Goal: Task Accomplishment & Management: Manage account settings

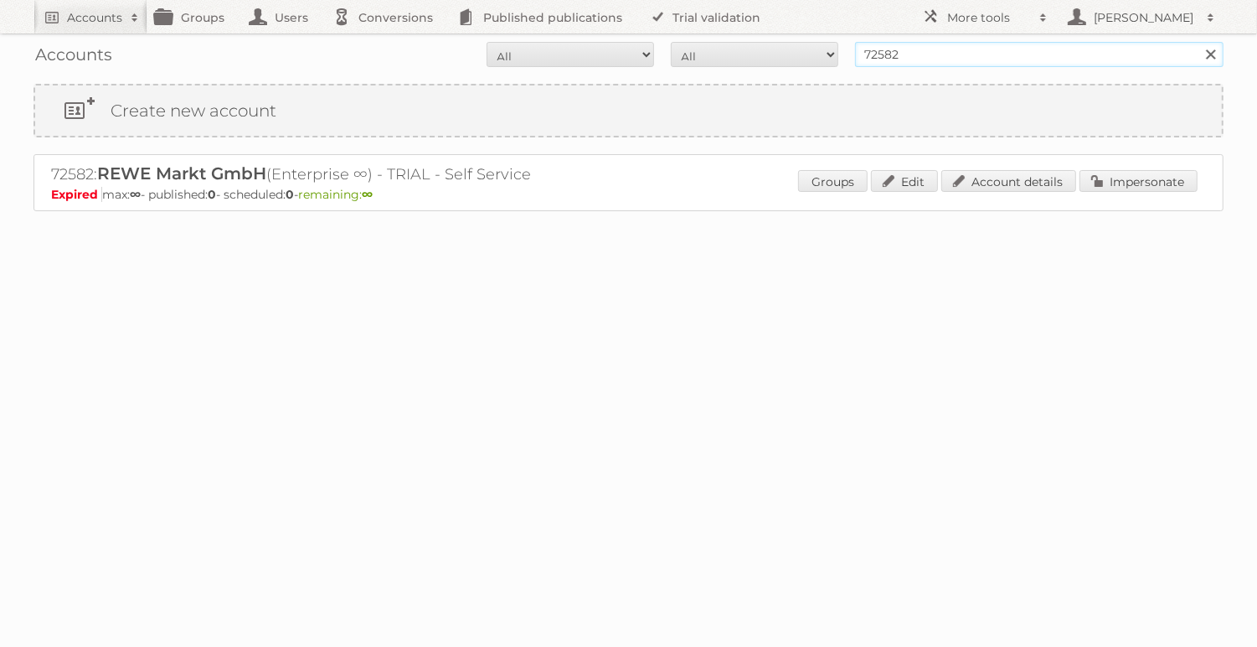
click at [895, 54] on input "72582" at bounding box center [1039, 54] width 369 height 25
type input "billa"
click at [1198, 42] on input "Search" at bounding box center [1210, 54] width 25 height 25
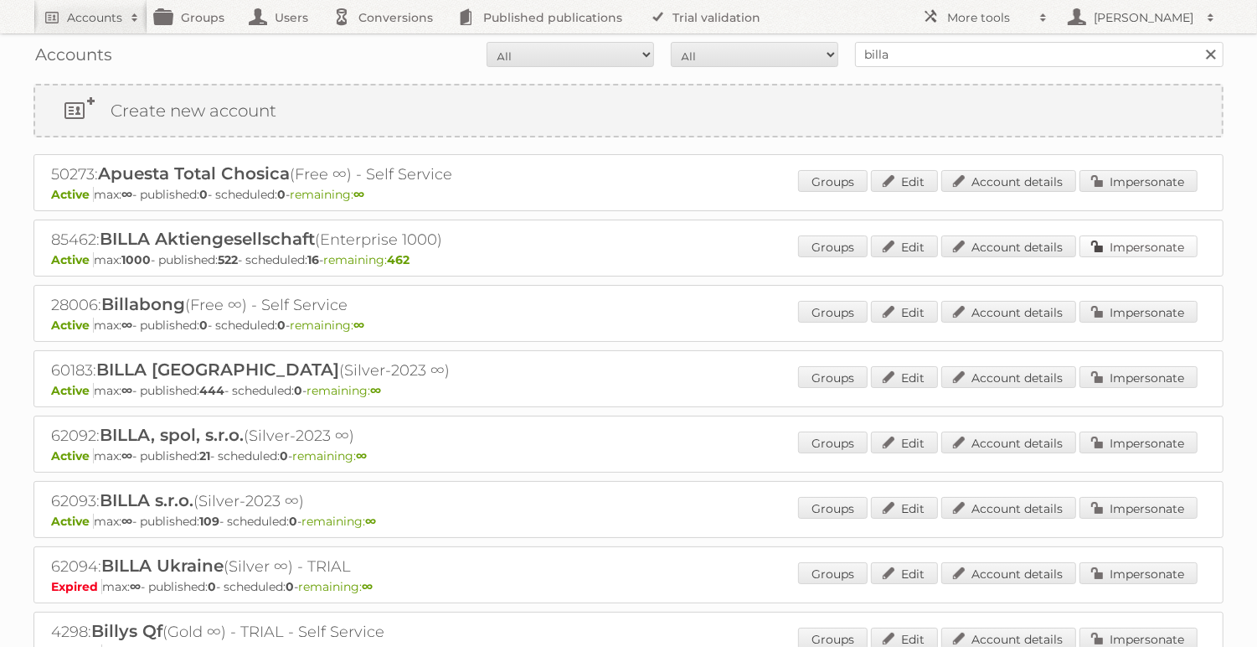
click at [1177, 254] on link "Impersonate" at bounding box center [1139, 246] width 118 height 22
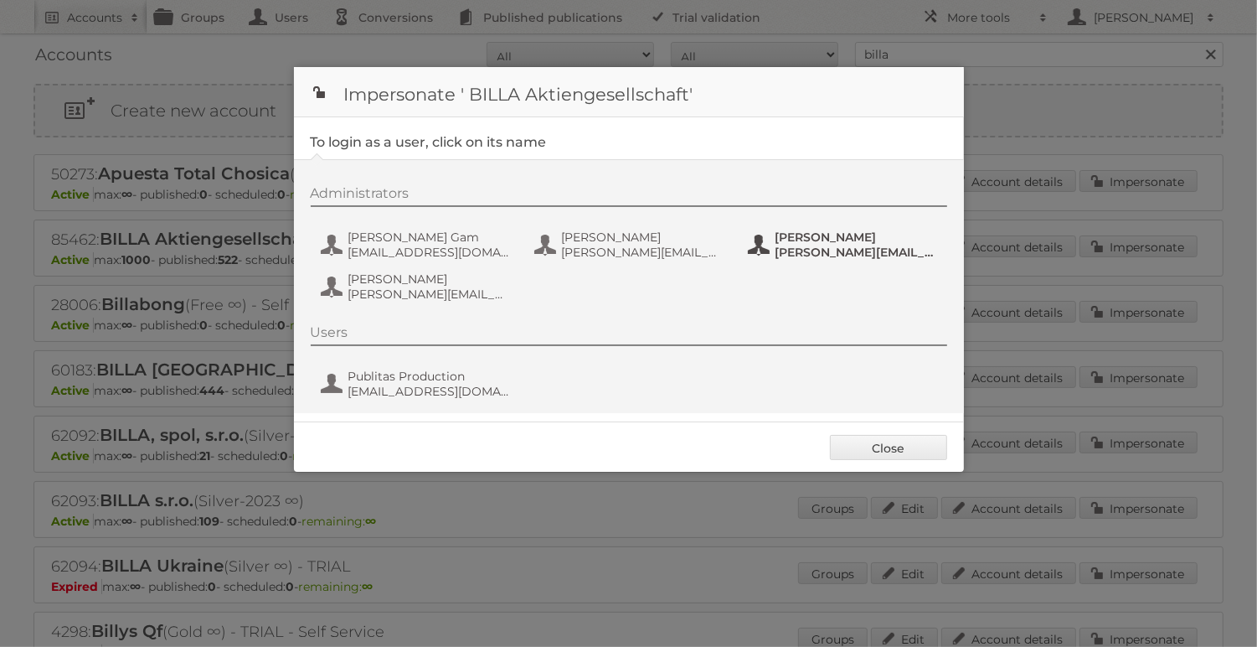
click at [805, 251] on span "[PERSON_NAME][EMAIL_ADDRESS][DOMAIN_NAME]" at bounding box center [857, 252] width 162 height 15
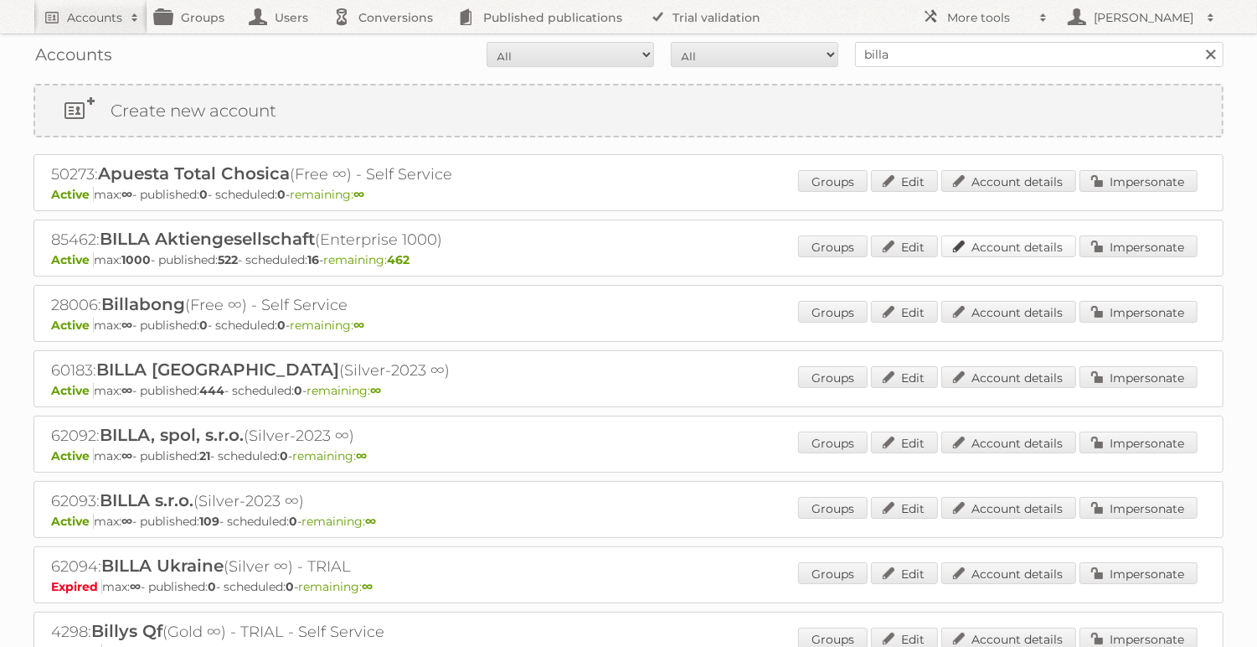
click at [1057, 244] on link "Account details" at bounding box center [1008, 246] width 135 height 22
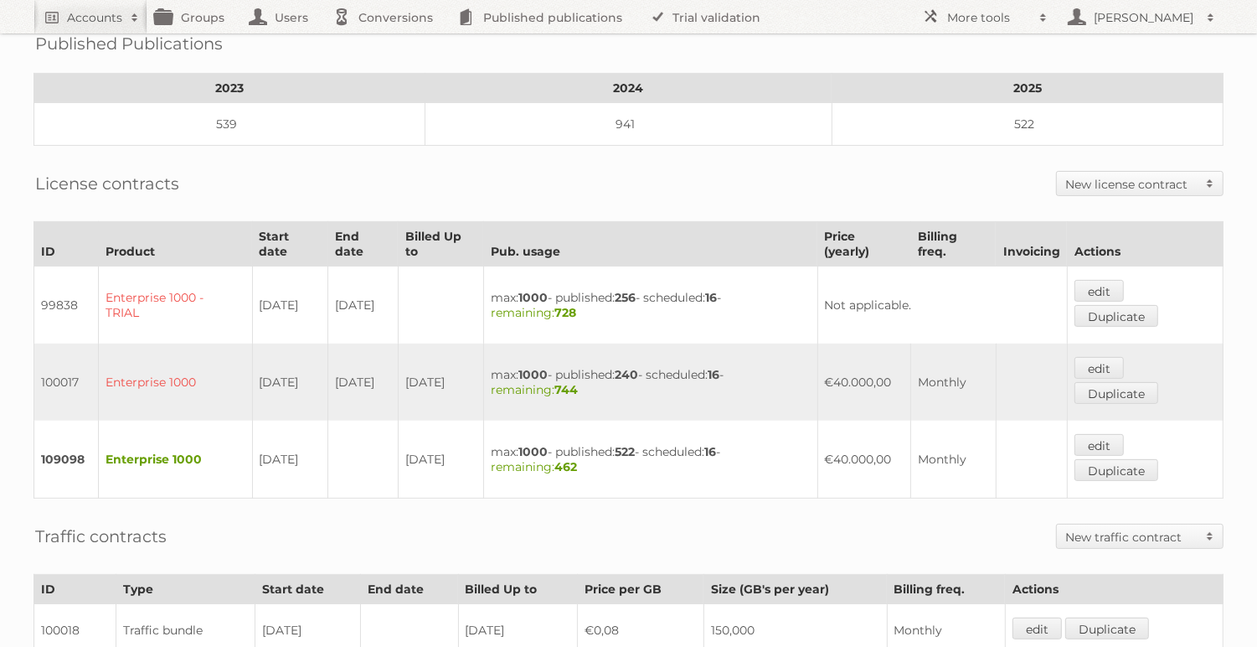
scroll to position [476, 0]
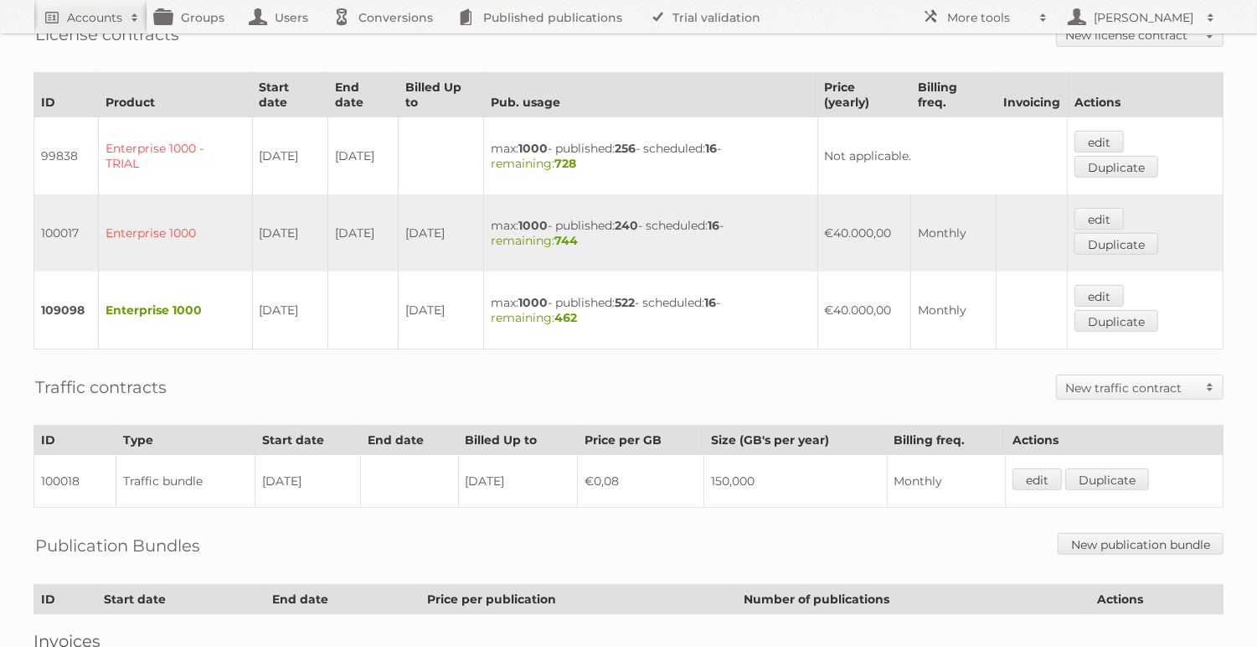
click at [719, 463] on td "150,000" at bounding box center [795, 481] width 183 height 53
click at [594, 467] on td "€0,08" at bounding box center [641, 481] width 126 height 53
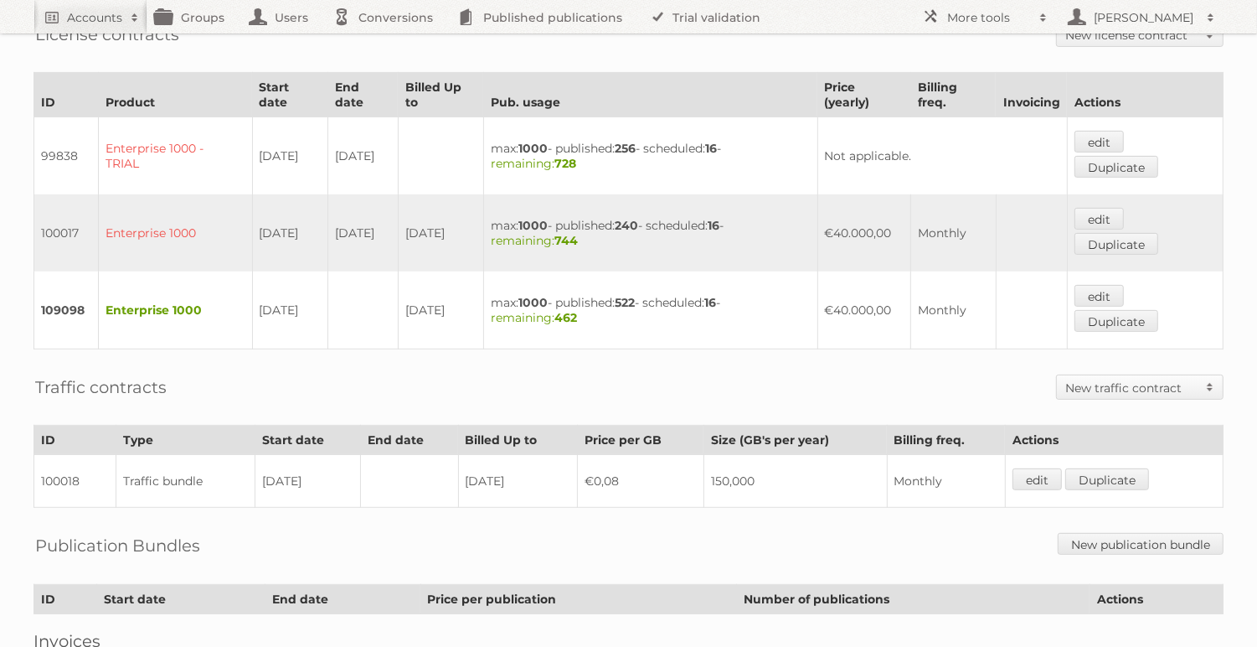
click at [594, 467] on td "€0,08" at bounding box center [641, 481] width 126 height 53
copy tr "€0,08"
